Goal: Task Accomplishment & Management: Complete application form

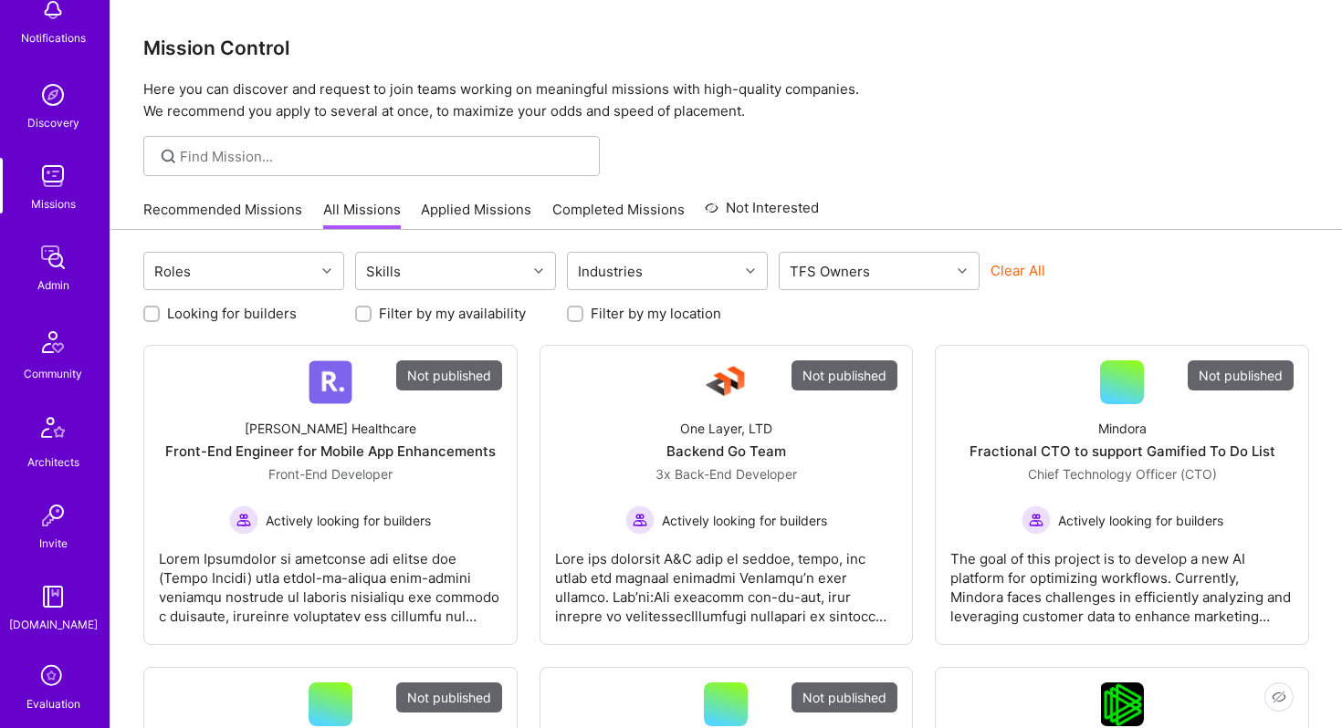
scroll to position [205, 0]
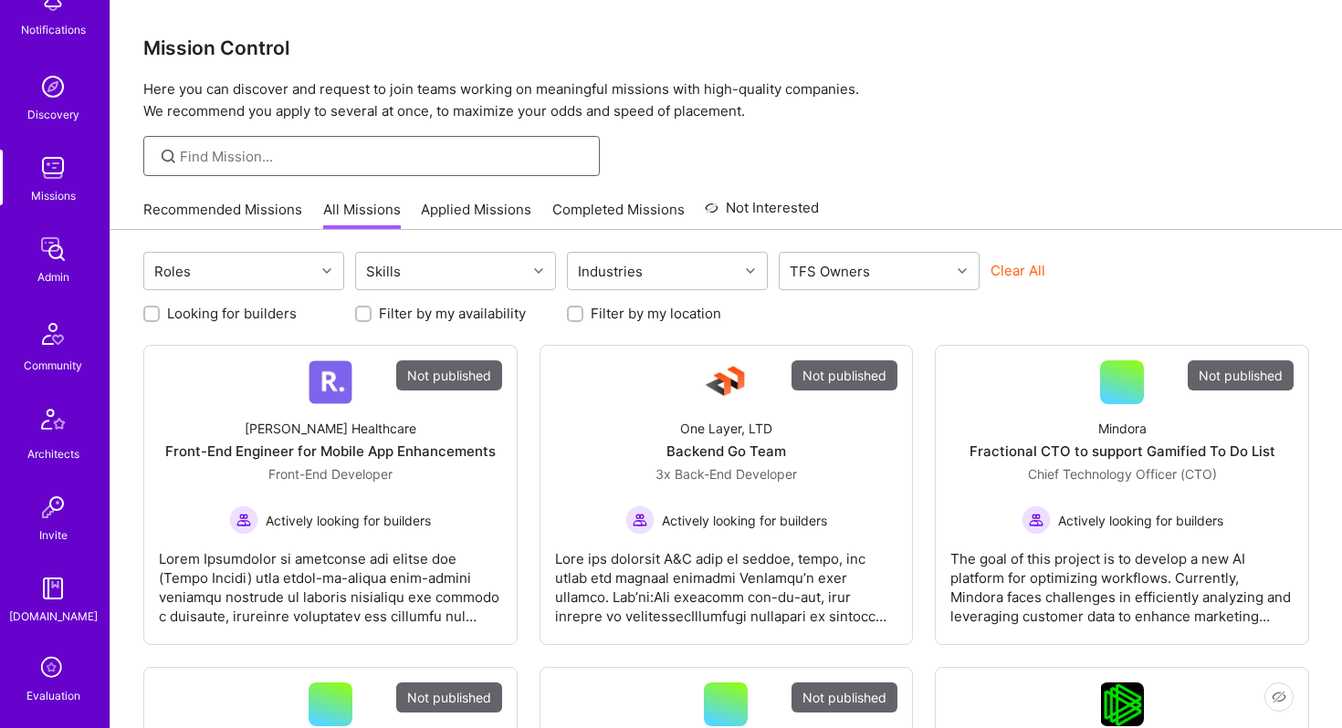
click at [315, 147] on input at bounding box center [383, 156] width 406 height 19
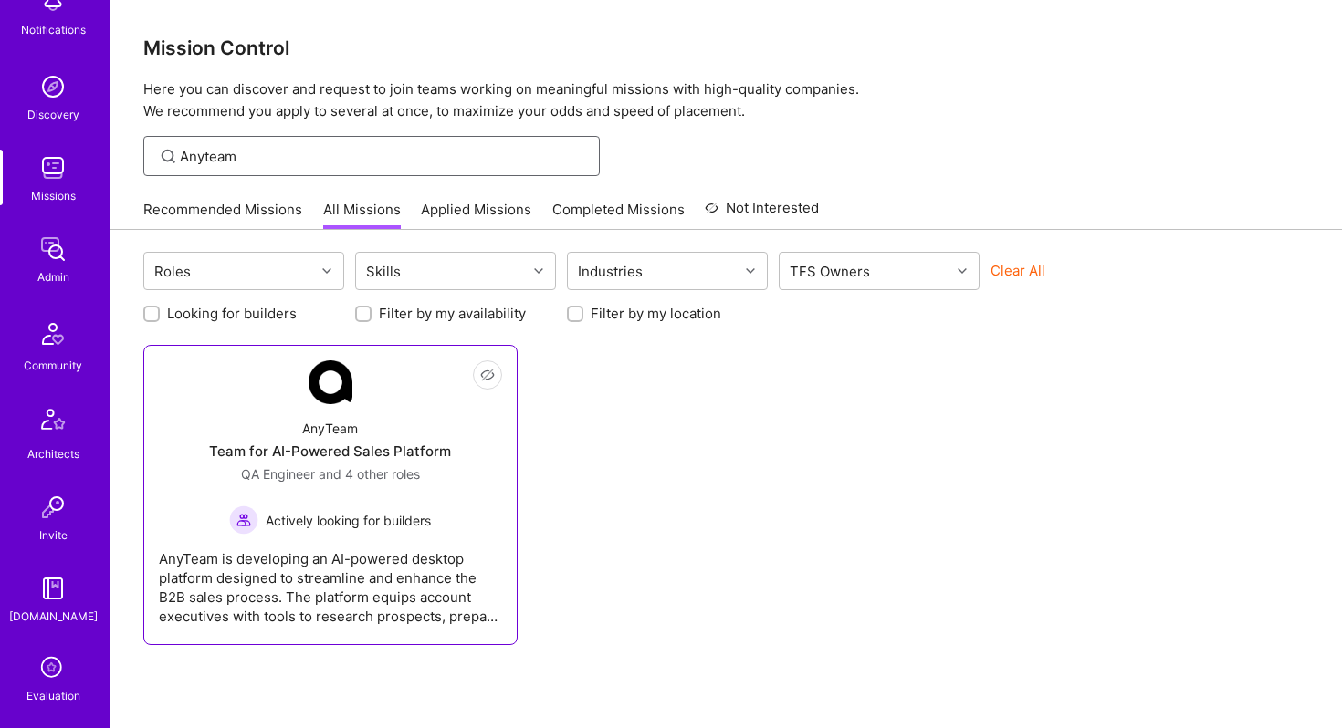
type input "Anyteam"
click at [368, 438] on div "AnyTeam Team for AI-Powered Sales Platform QA Engineer and 4 other roles Active…" at bounding box center [330, 469] width 343 height 131
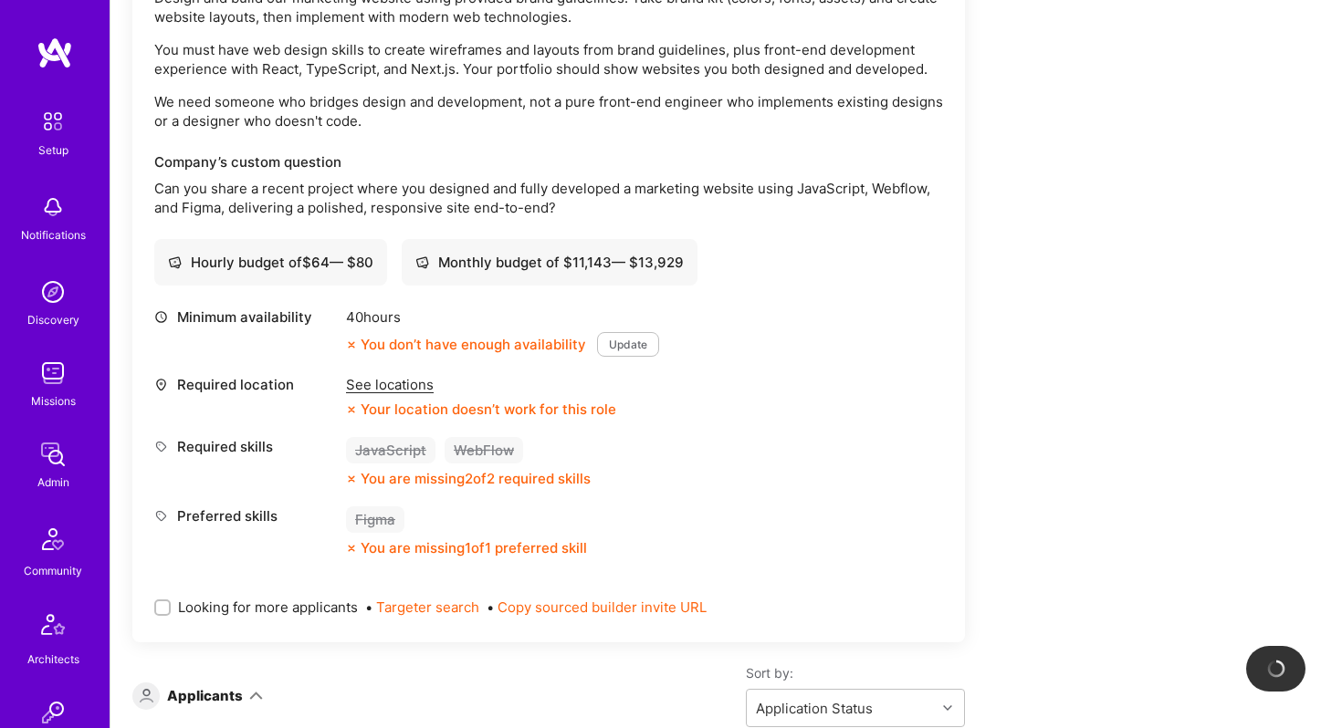
scroll to position [6311, 0]
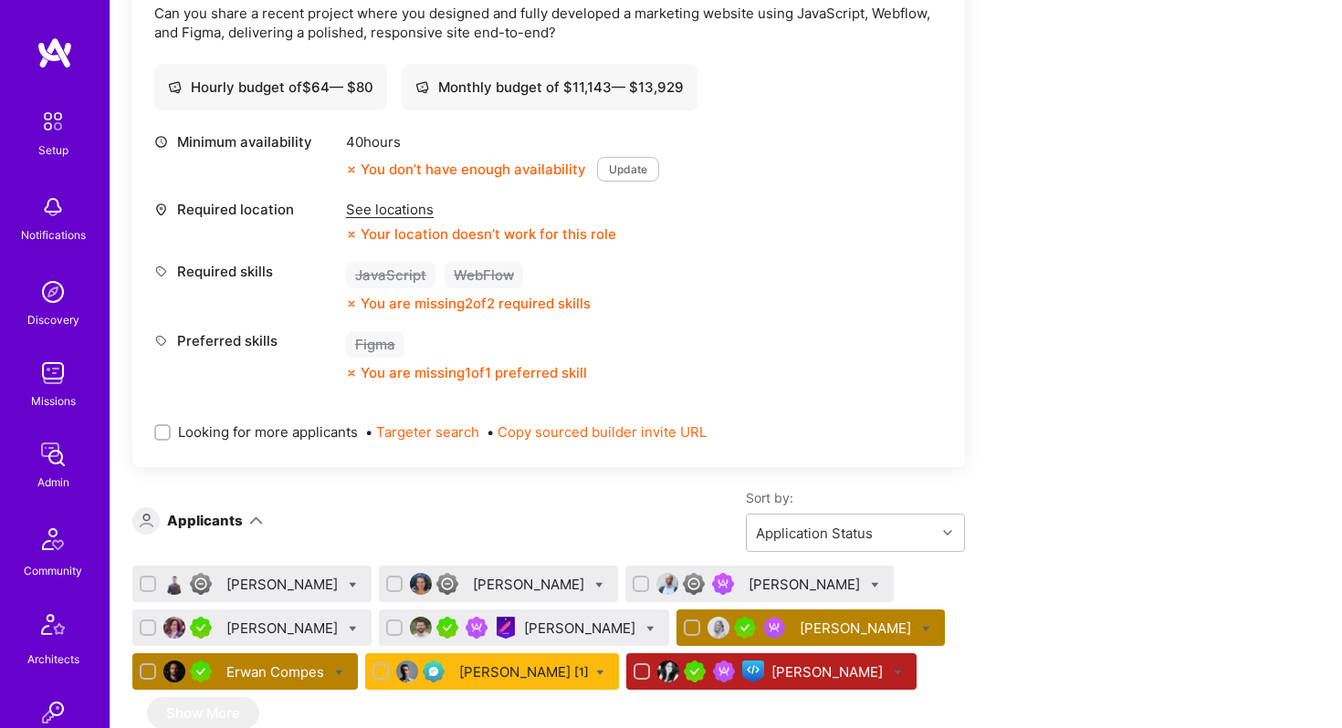
click at [305, 663] on div "Erwan Compes" at bounding box center [276, 672] width 101 height 19
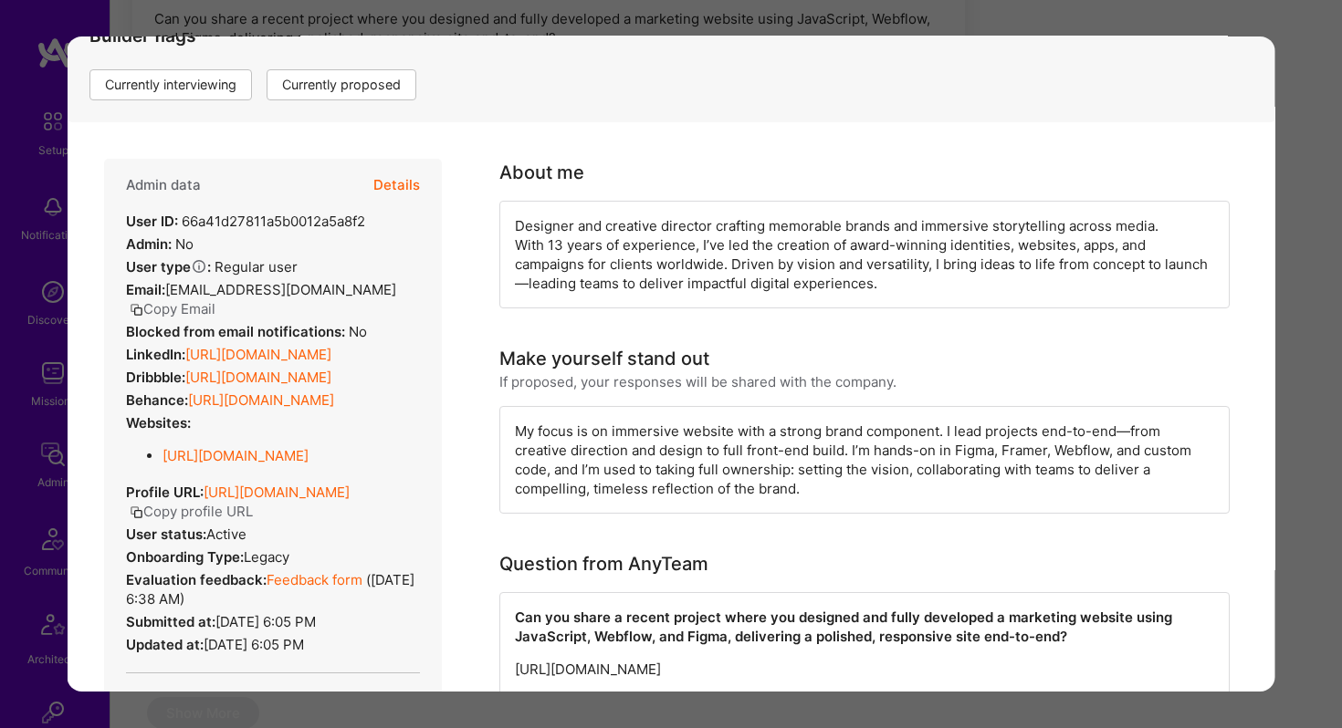
scroll to position [32, 0]
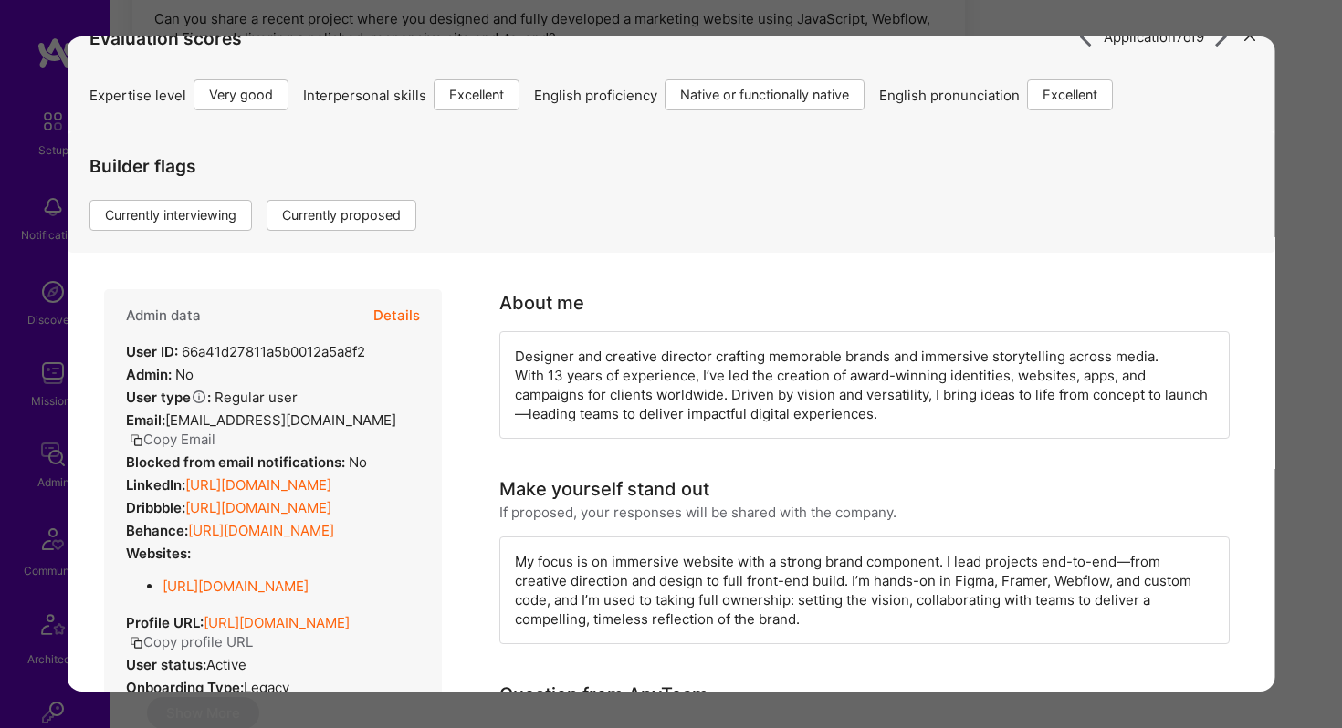
click at [407, 309] on button "Details" at bounding box center [396, 315] width 47 height 53
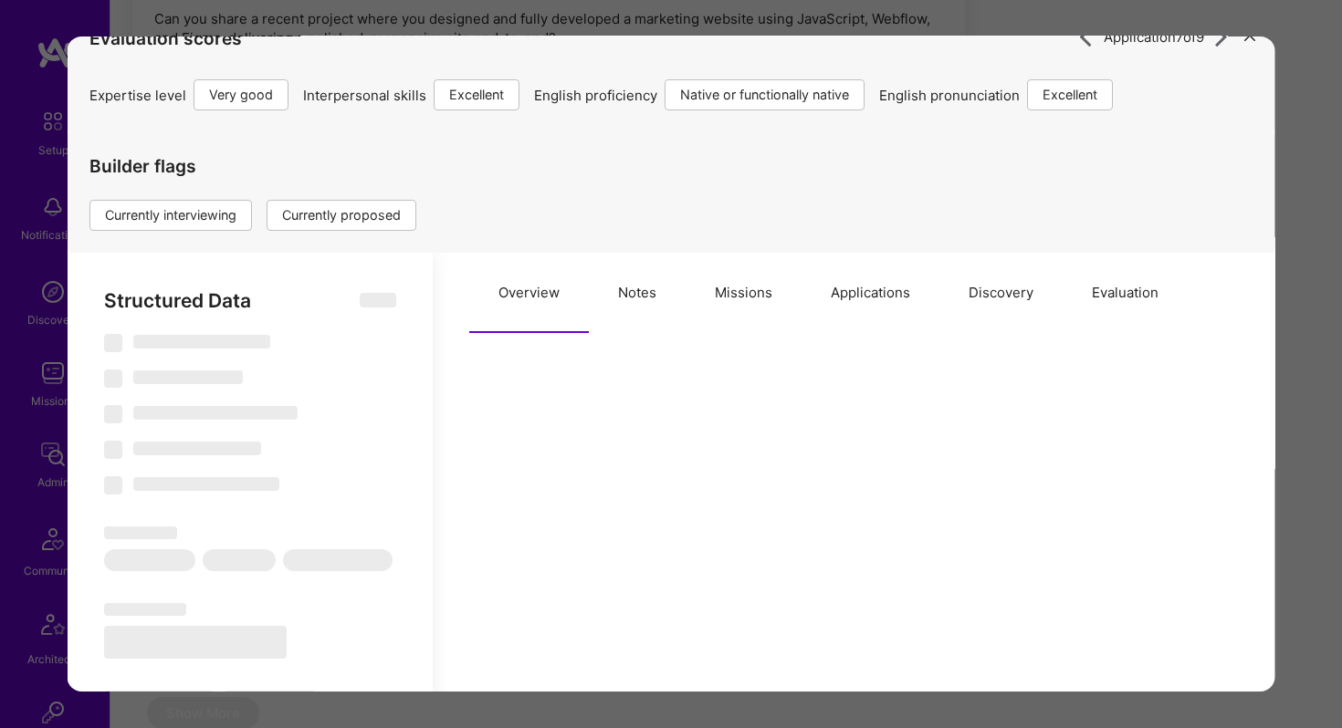
select select "Right Now"
select select "5"
select select "7"
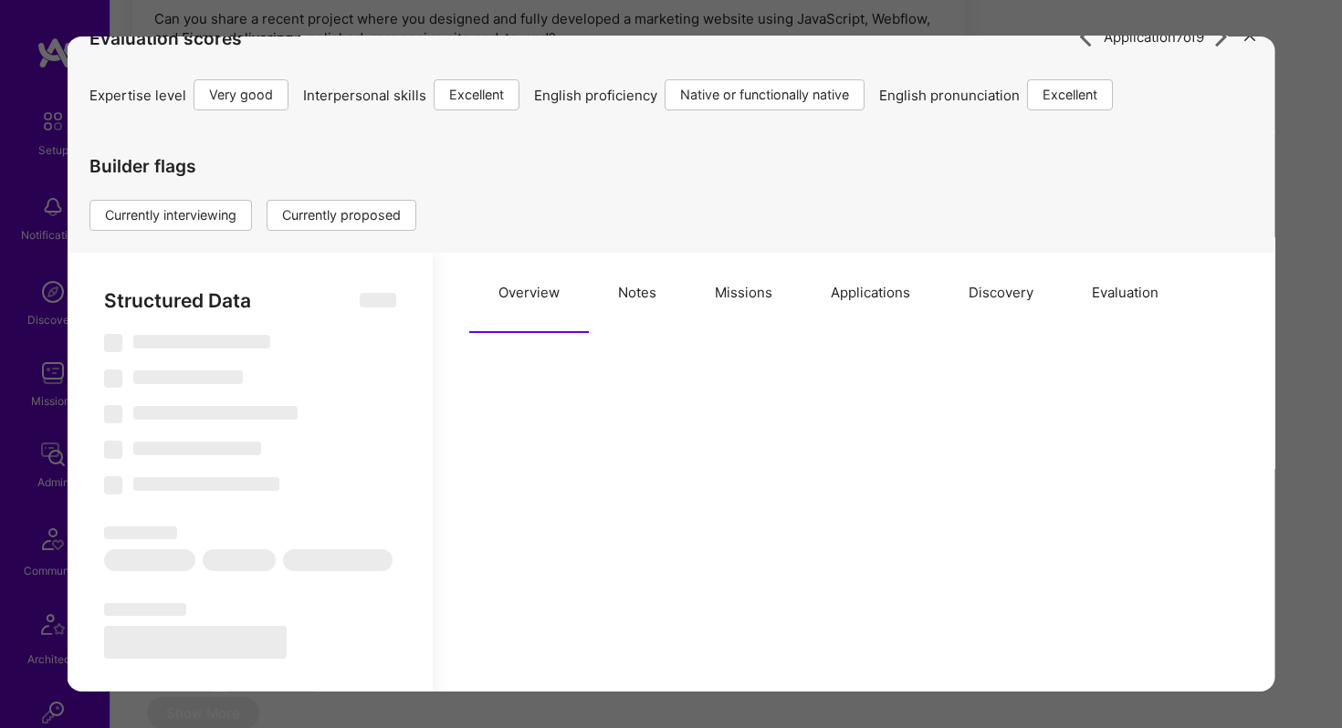
select select "US"
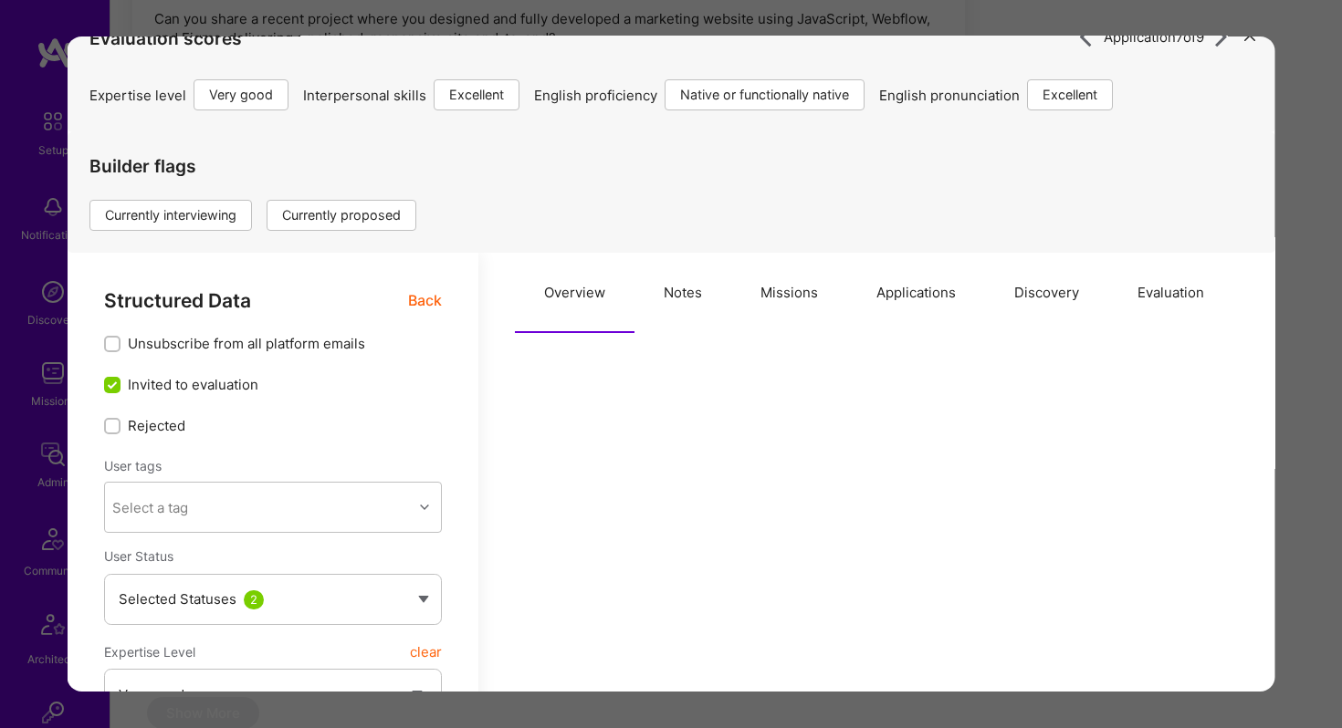
click at [897, 297] on button "Applications" at bounding box center [916, 293] width 138 height 80
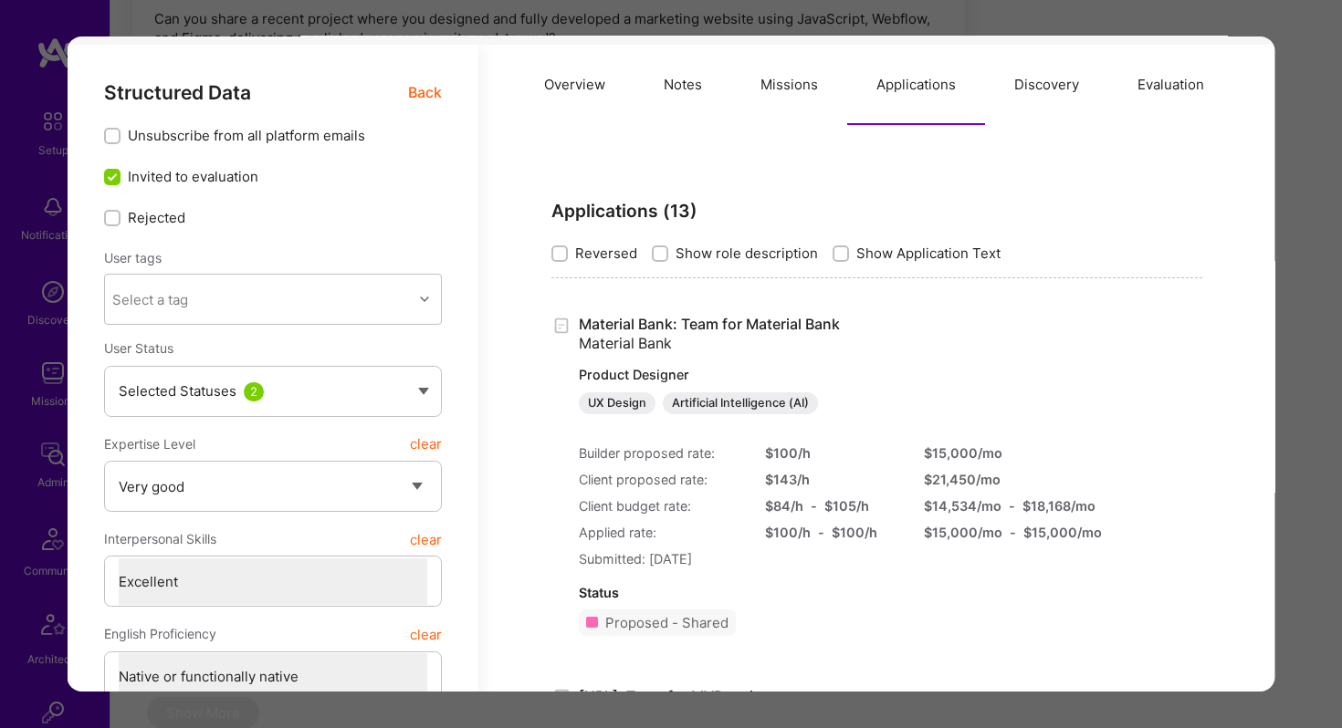
scroll to position [0, 0]
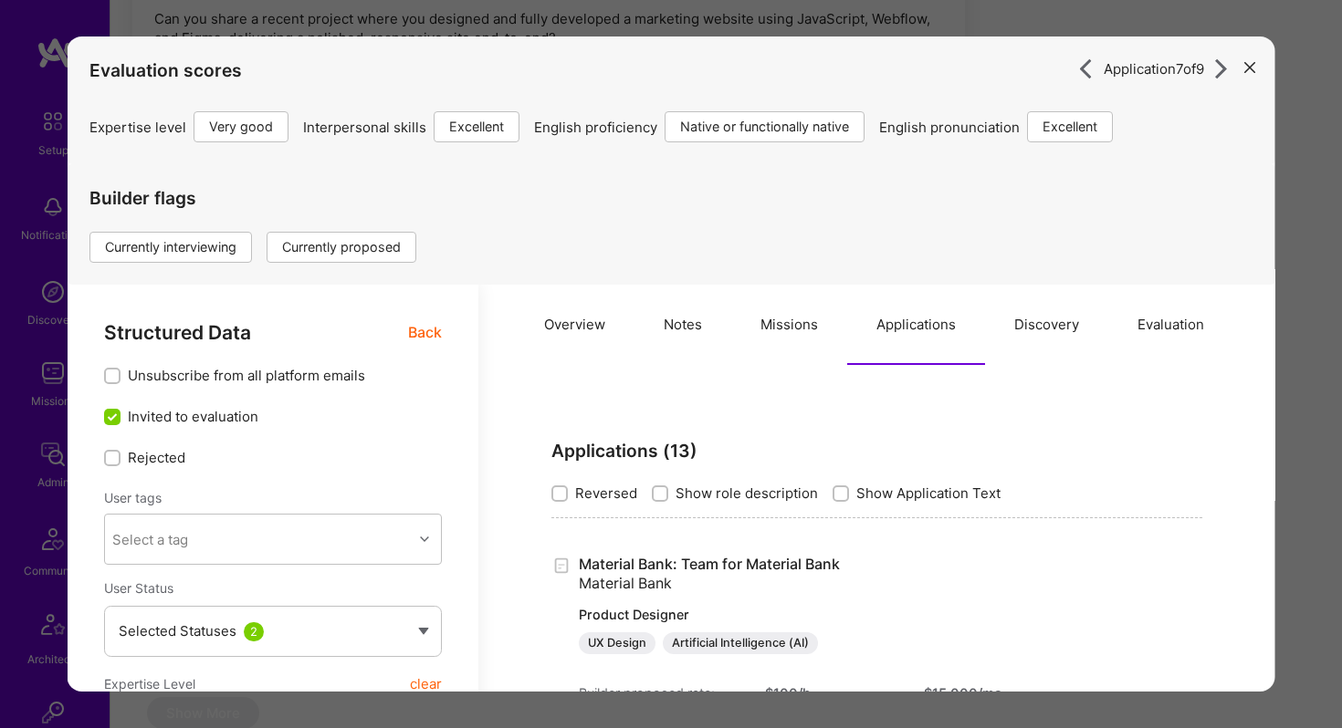
click at [1254, 66] on button "modal" at bounding box center [1250, 66] width 22 height 30
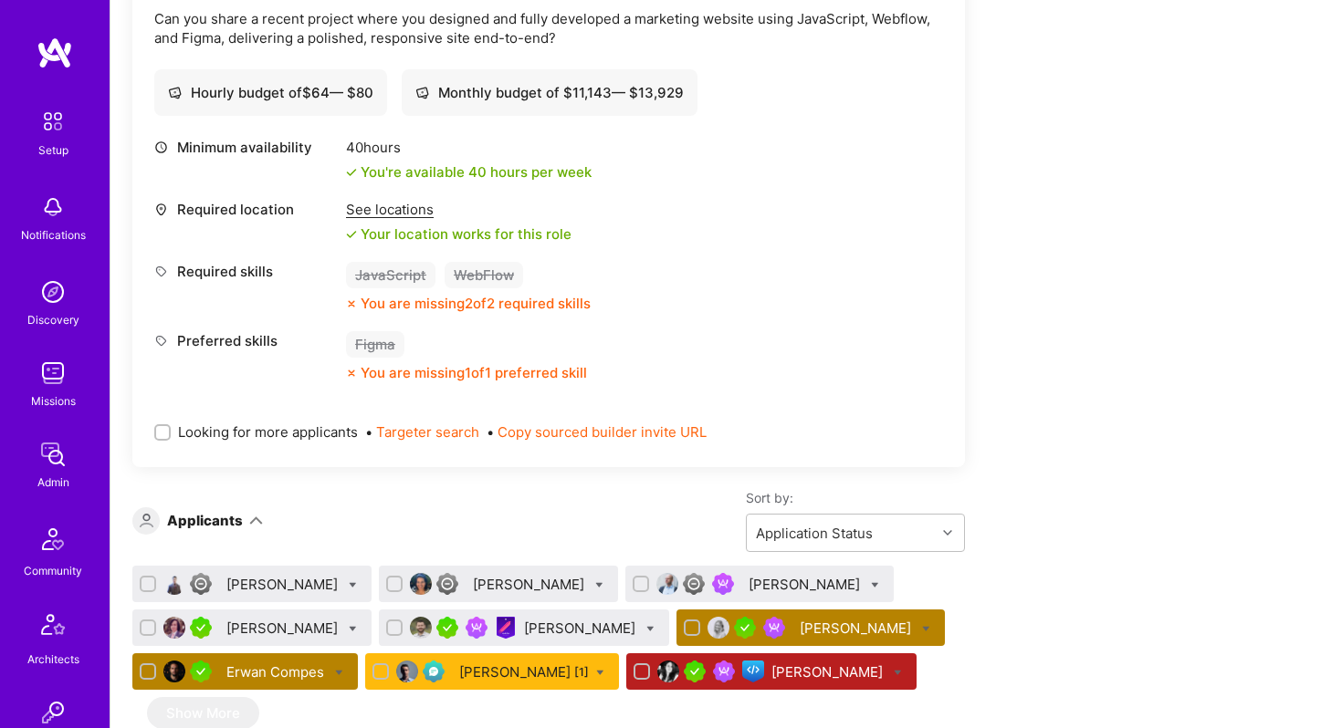
click at [820, 663] on div "[PERSON_NAME]" at bounding box center [828, 672] width 115 height 19
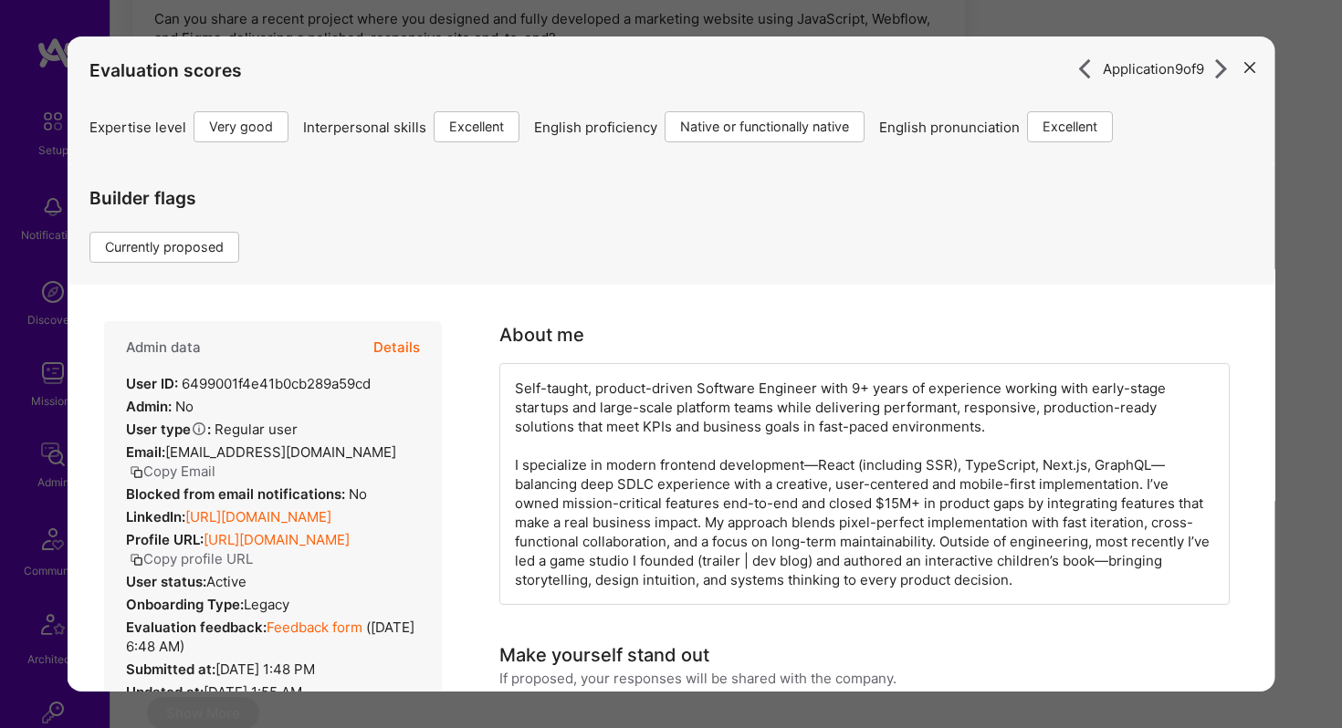
click at [397, 355] on button "Details" at bounding box center [396, 347] width 47 height 53
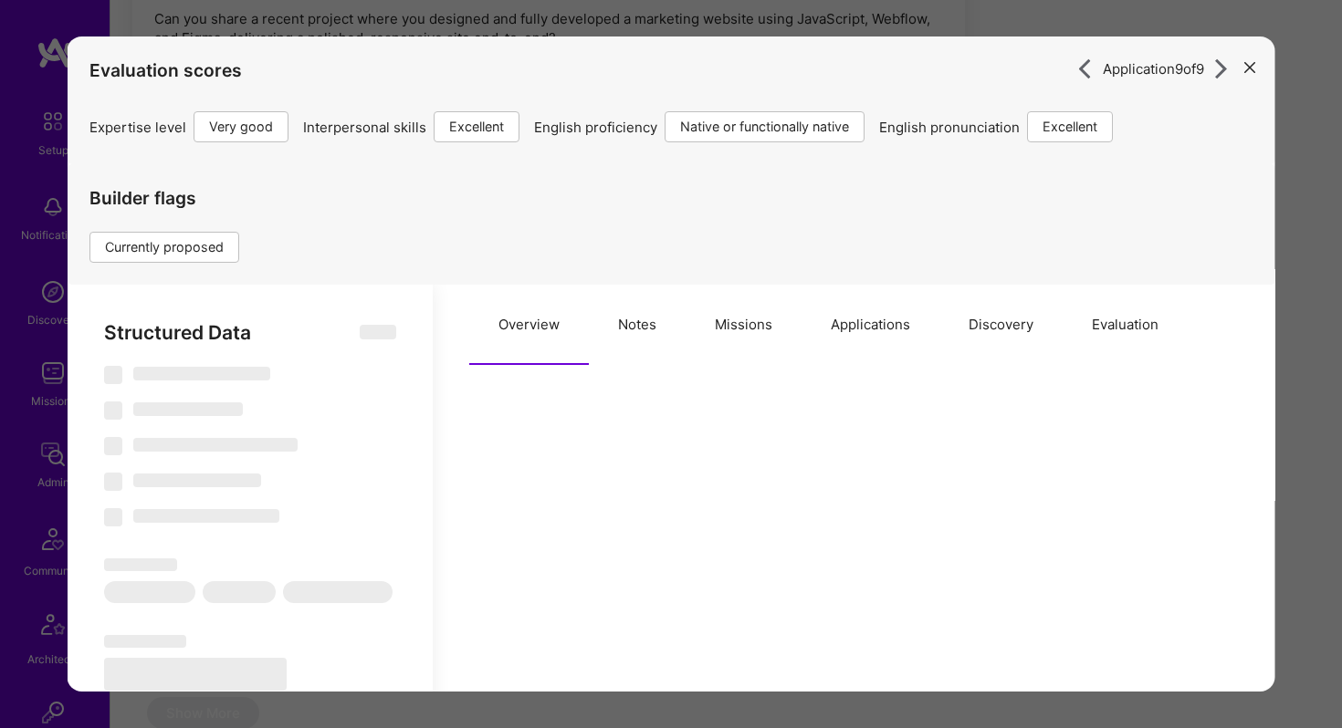
scroll to position [278, 0]
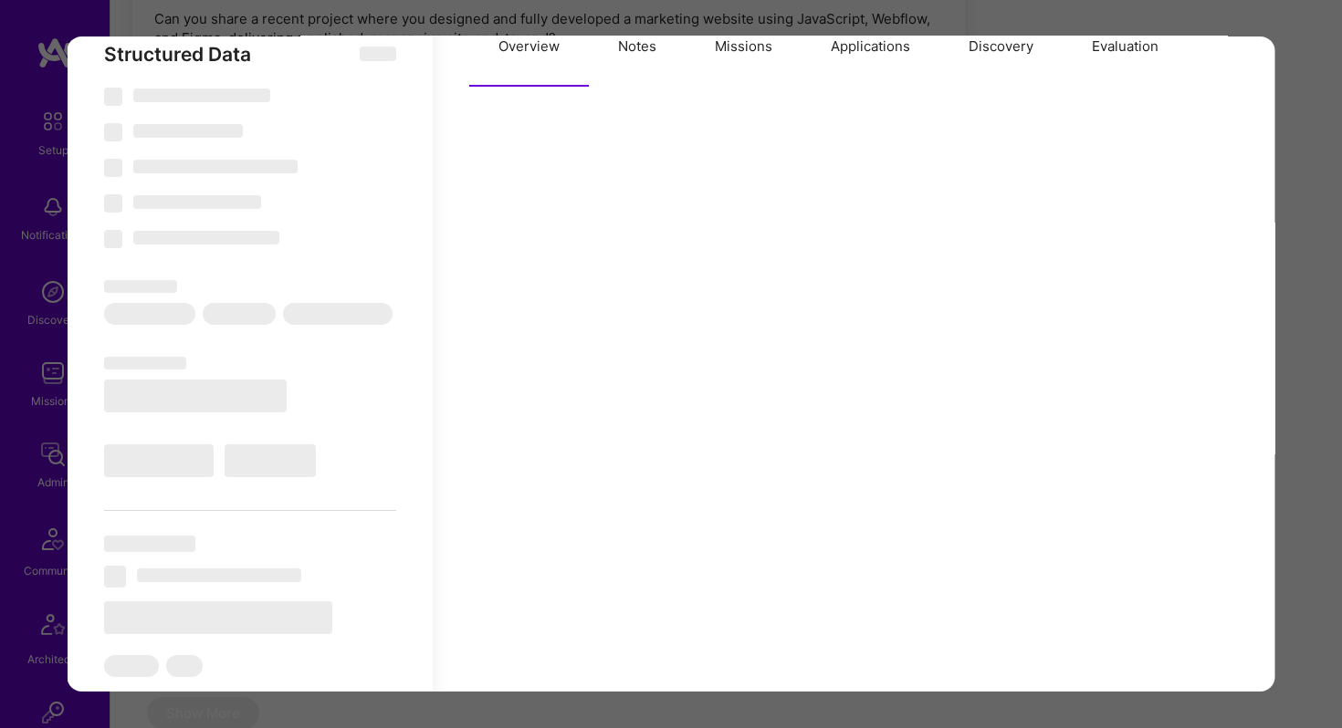
type textarea "x"
select select "Right Now"
select select "5"
select select "7"
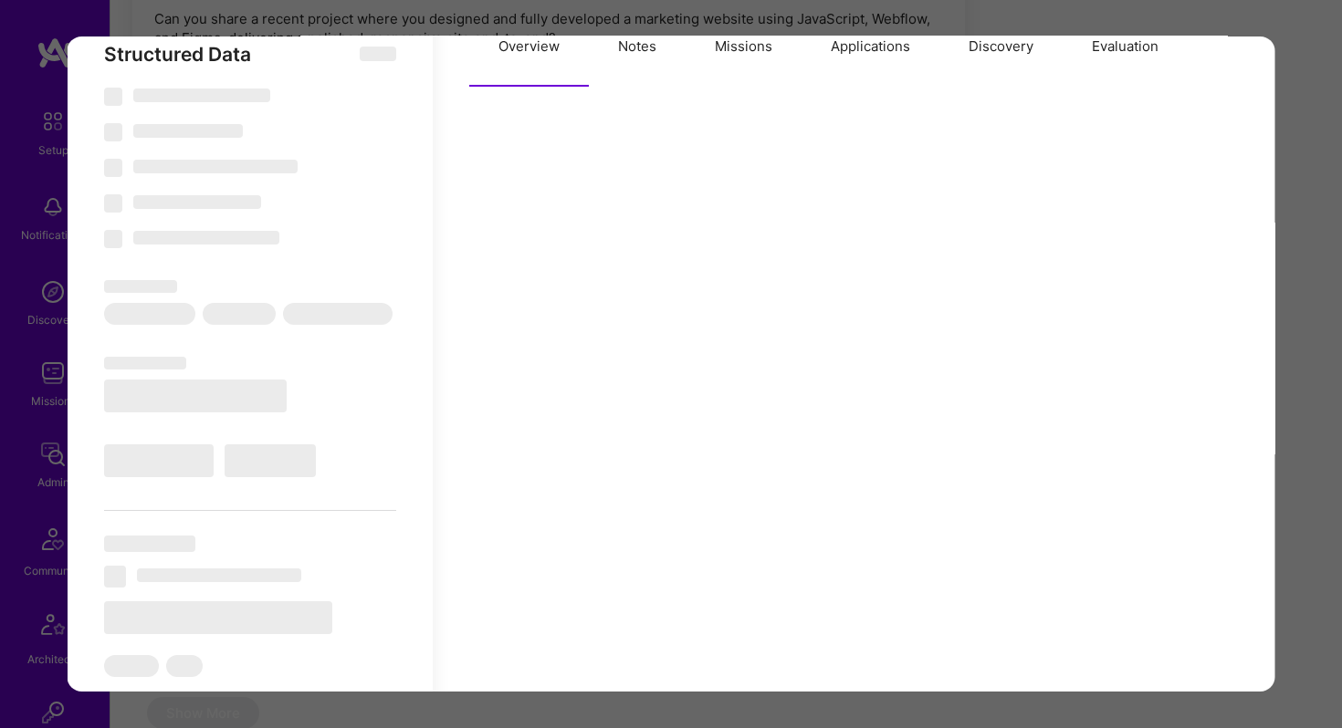
select select "7"
select select "US"
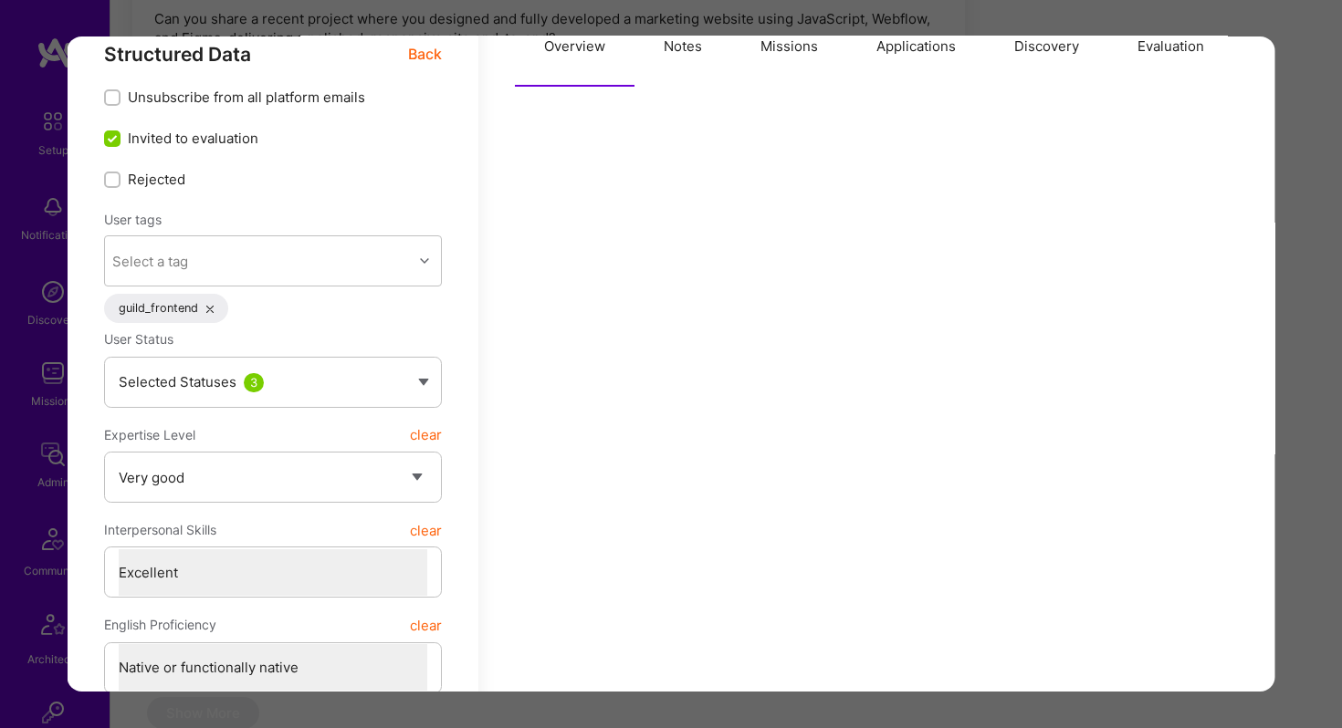
click at [911, 36] on button "Applications" at bounding box center [916, 46] width 138 height 80
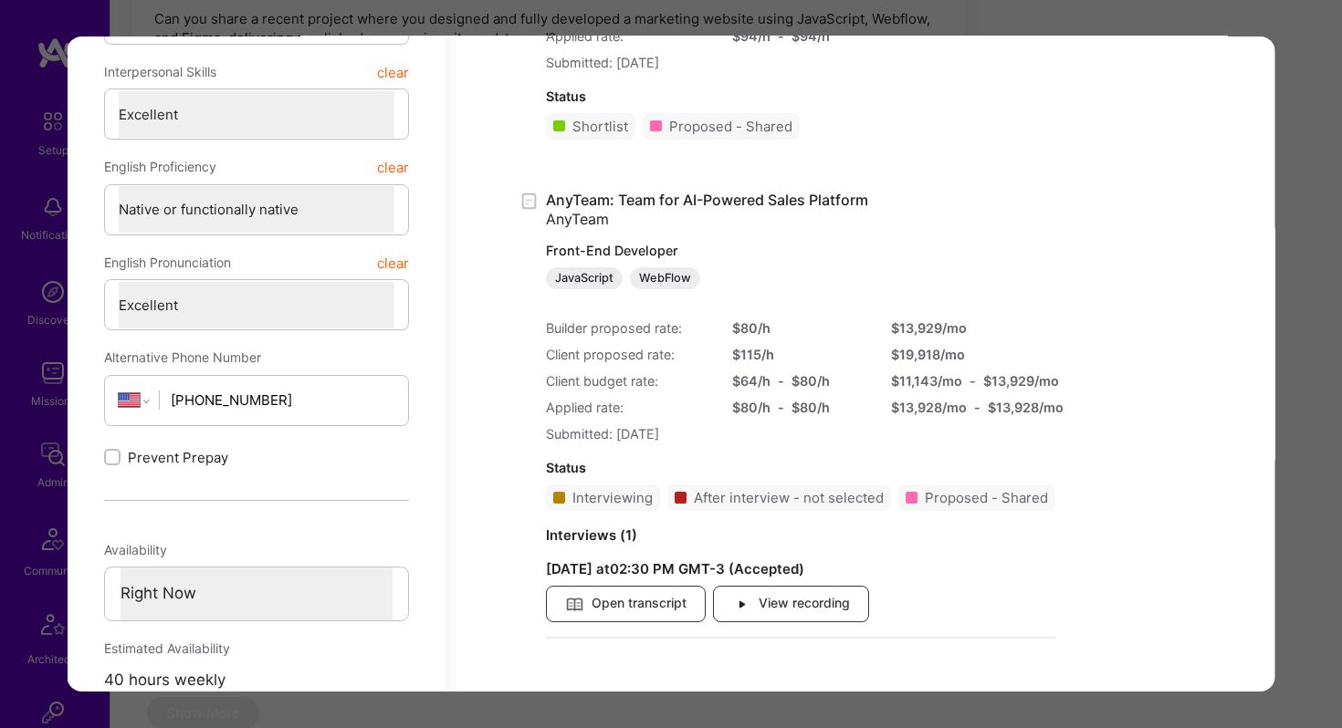
scroll to position [780, 0]
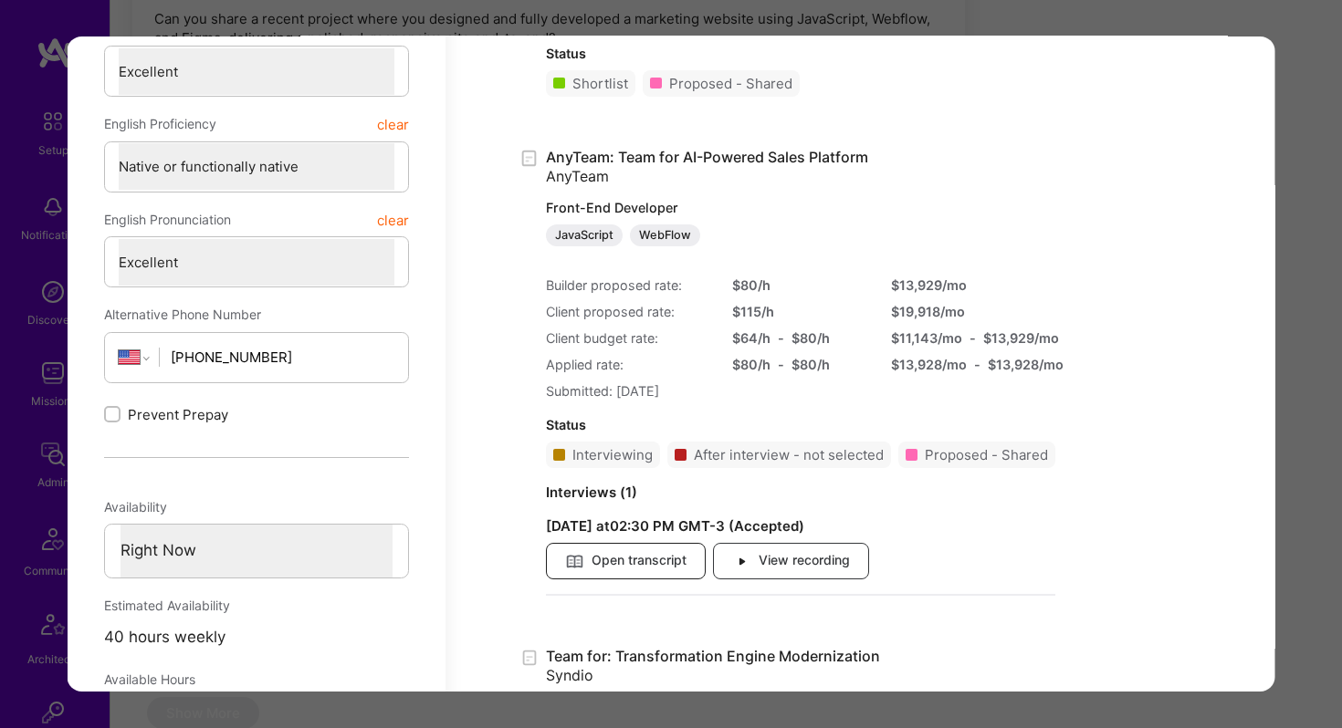
click at [671, 565] on span "Open transcript" at bounding box center [625, 561] width 121 height 20
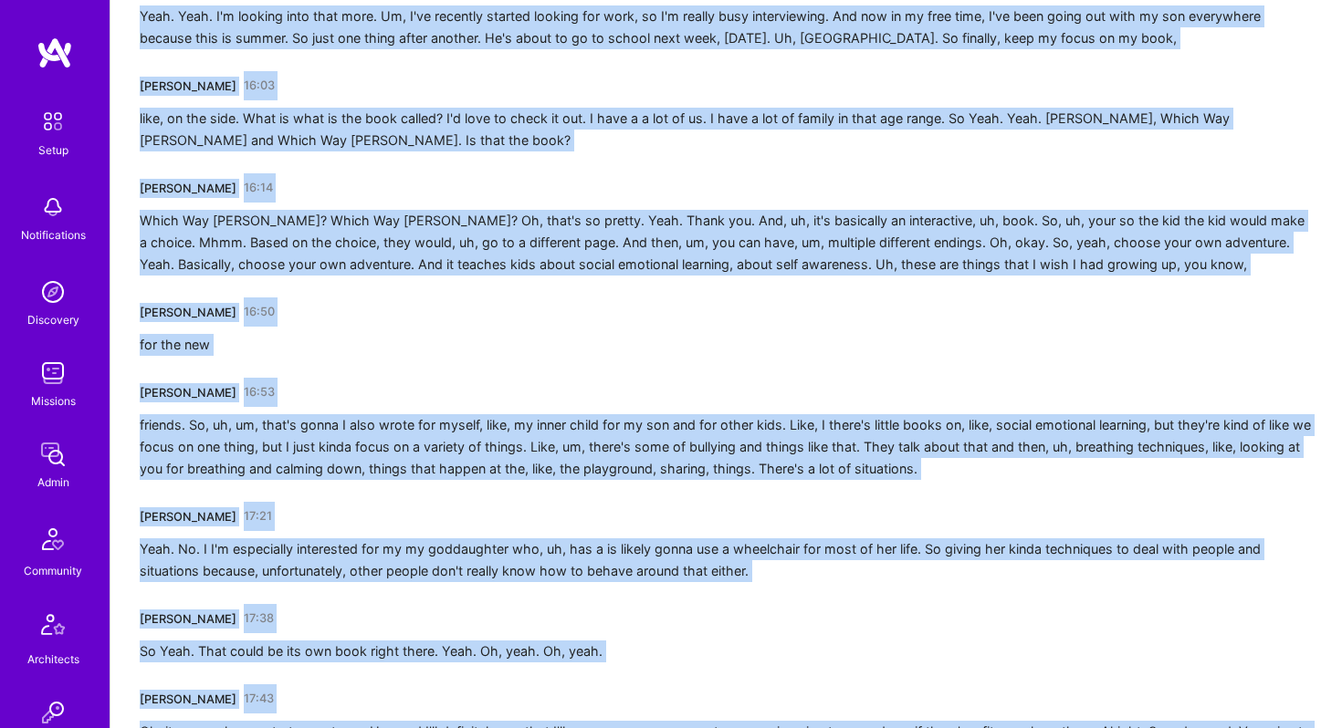
scroll to position [5557, 0]
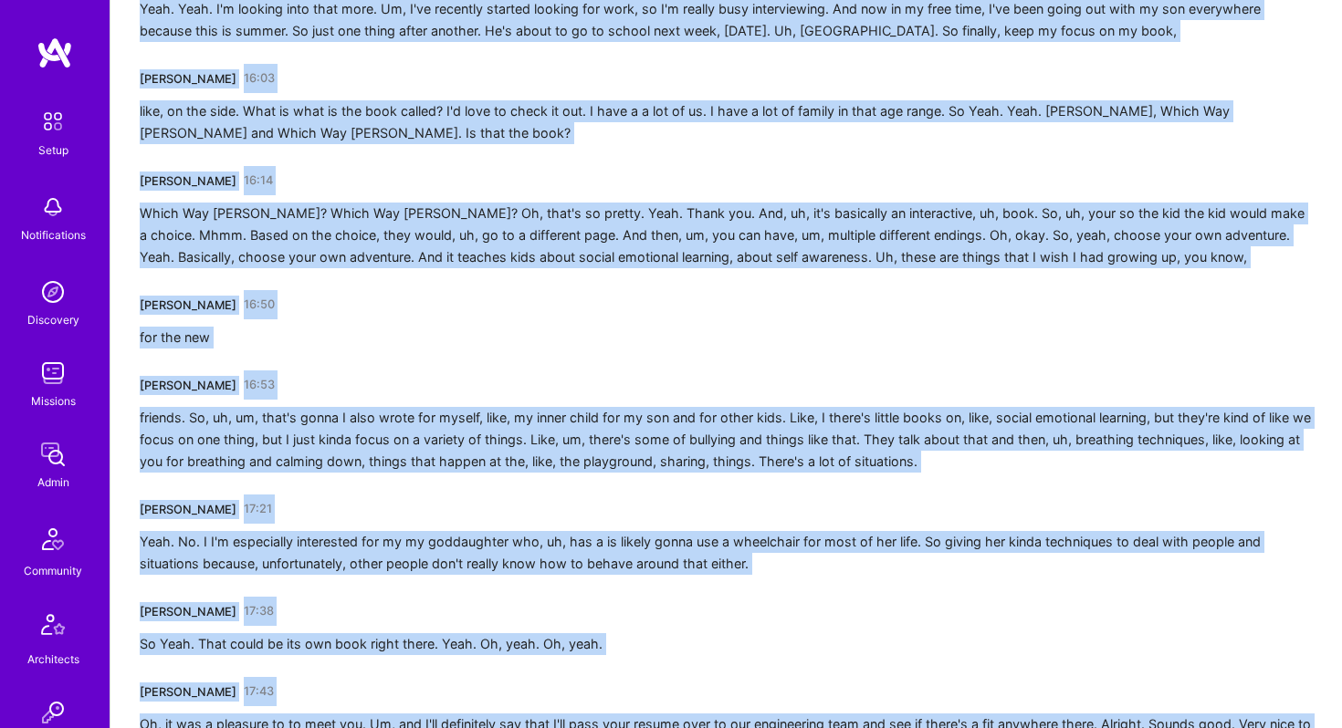
drag, startPoint x: 140, startPoint y: 372, endPoint x: 774, endPoint y: 728, distance: 727.1
copy div "[PERSON_NAME] 00:02 So sorry. It's been a back to back day. Sorry for the delay…"
